Goal: Information Seeking & Learning: Learn about a topic

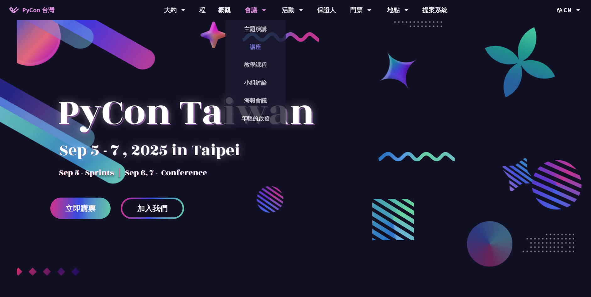
click at [255, 46] on link "講座" at bounding box center [255, 47] width 60 height 15
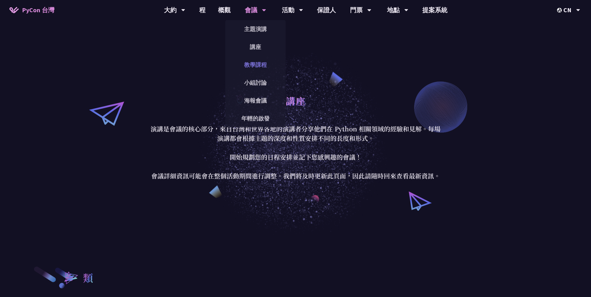
click at [258, 65] on link "教學課程" at bounding box center [255, 64] width 60 height 15
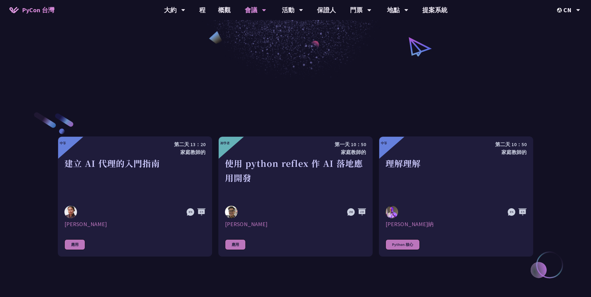
scroll to position [157, 0]
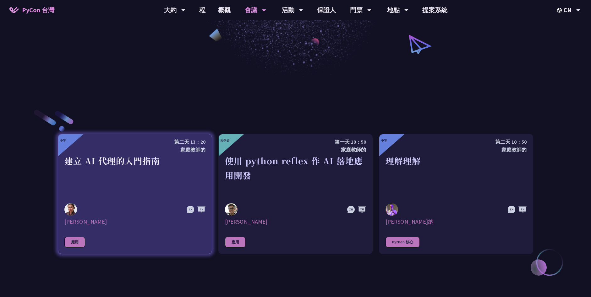
click at [129, 169] on div "建立 AI 代理的入門指南" at bounding box center [134, 175] width 141 height 43
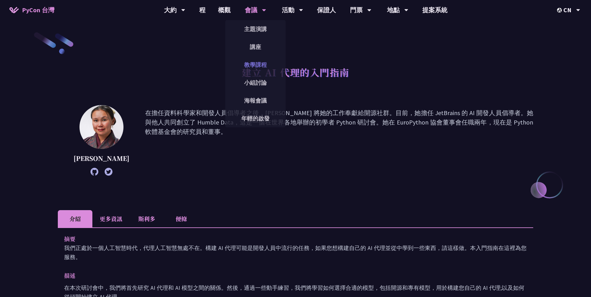
click at [247, 68] on link "教學課程" at bounding box center [255, 64] width 60 height 15
